Goal: Find specific page/section: Find specific page/section

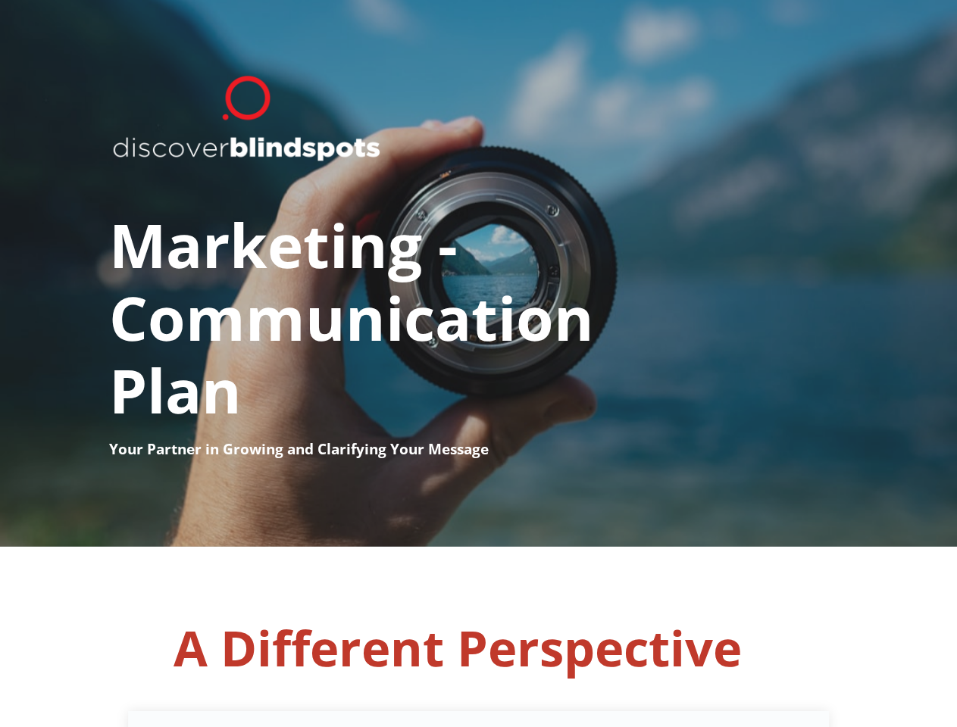
click at [478, 364] on h1 "Marketing - ​ Communication ​ Plan" at bounding box center [479, 304] width 740 height 270
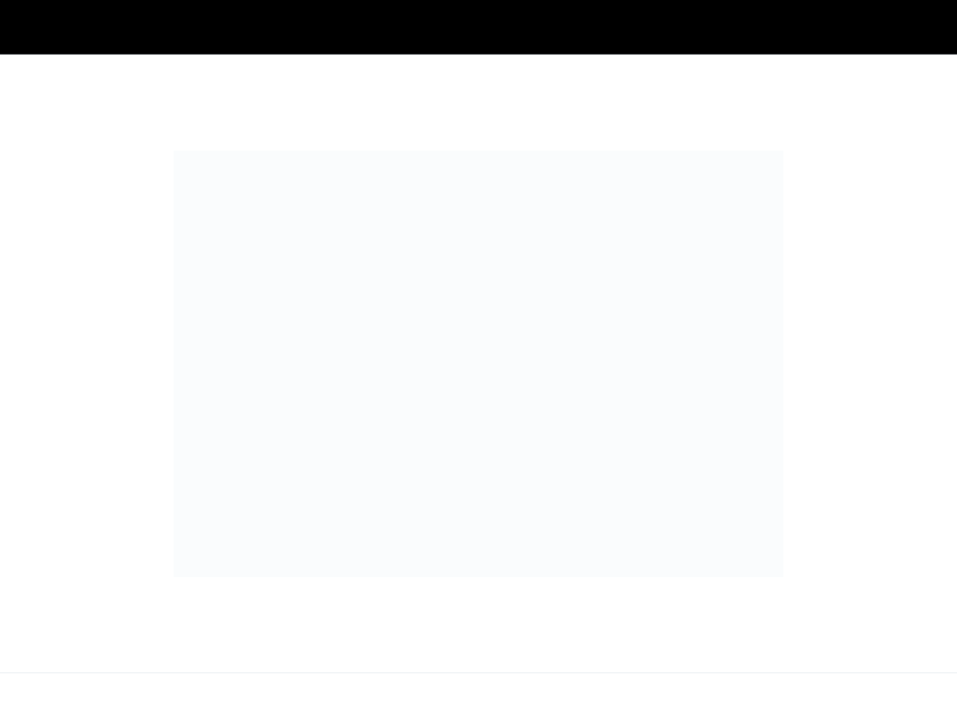
click at [478, 637] on div at bounding box center [478, 364] width 957 height 619
